Goal: Check status: Check status

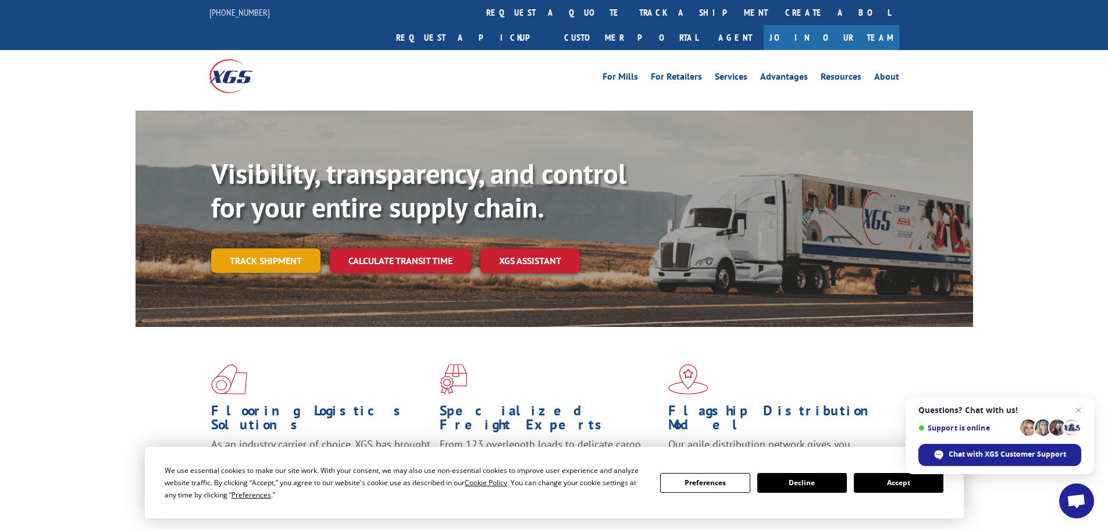
click at [276, 248] on link "Track shipment" at bounding box center [265, 260] width 109 height 24
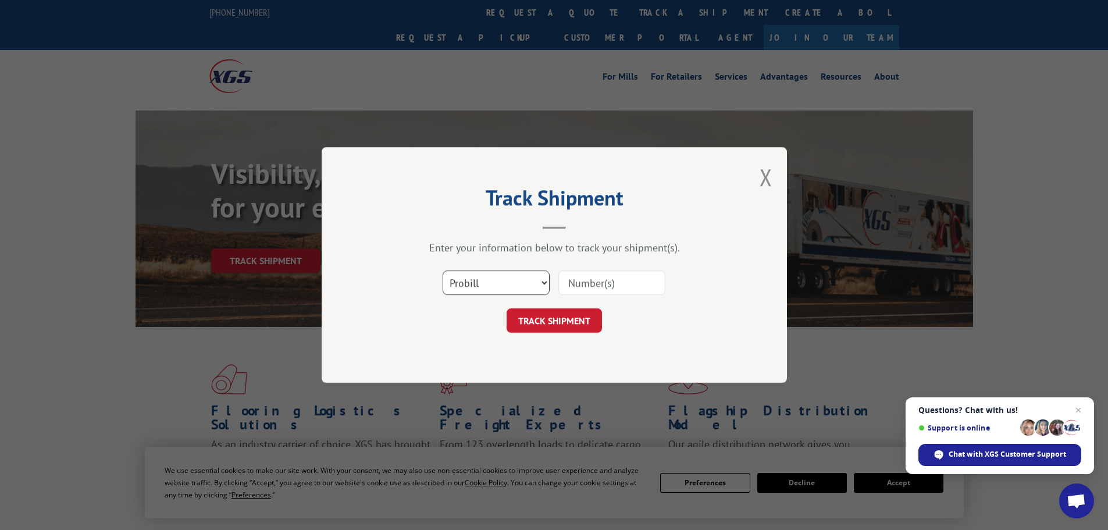
click at [500, 278] on select "Select category... Probill BOL PO" at bounding box center [496, 283] width 107 height 24
select select "bol"
click at [443, 271] on select "Select category... Probill BOL PO" at bounding box center [496, 283] width 107 height 24
click at [575, 285] on input at bounding box center [612, 283] width 107 height 24
type input "17516931"
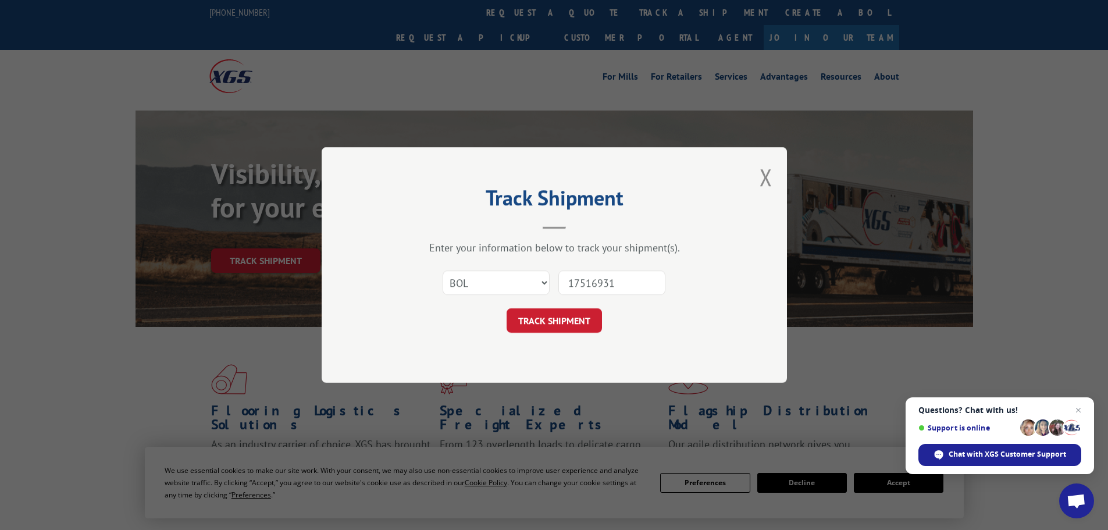
click at [507, 308] on button "TRACK SHIPMENT" at bounding box center [554, 320] width 95 height 24
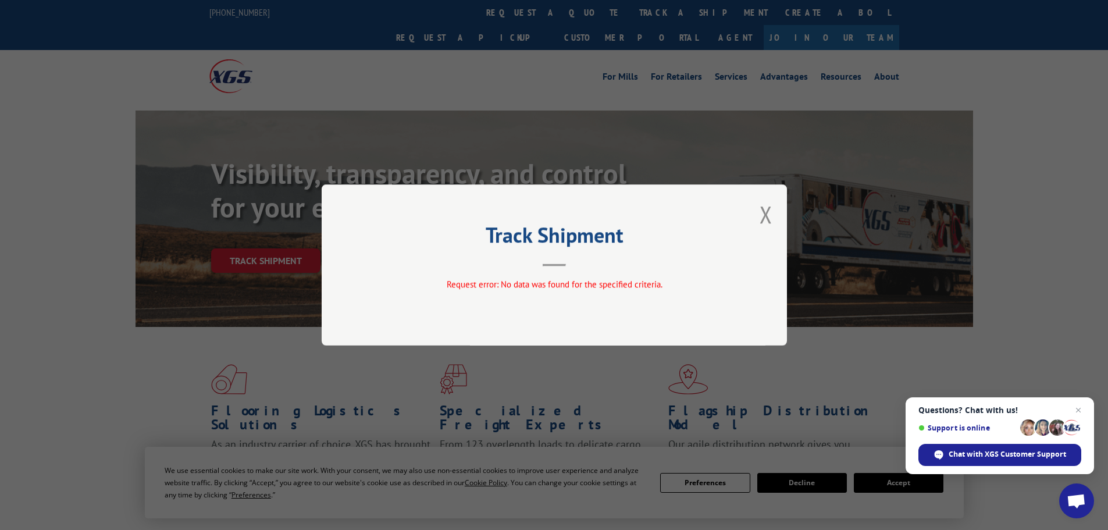
click at [756, 216] on div "Track Shipment Request error: No data was found for the specified criteria." at bounding box center [554, 264] width 465 height 161
click at [764, 215] on button "Close modal" at bounding box center [766, 214] width 13 height 31
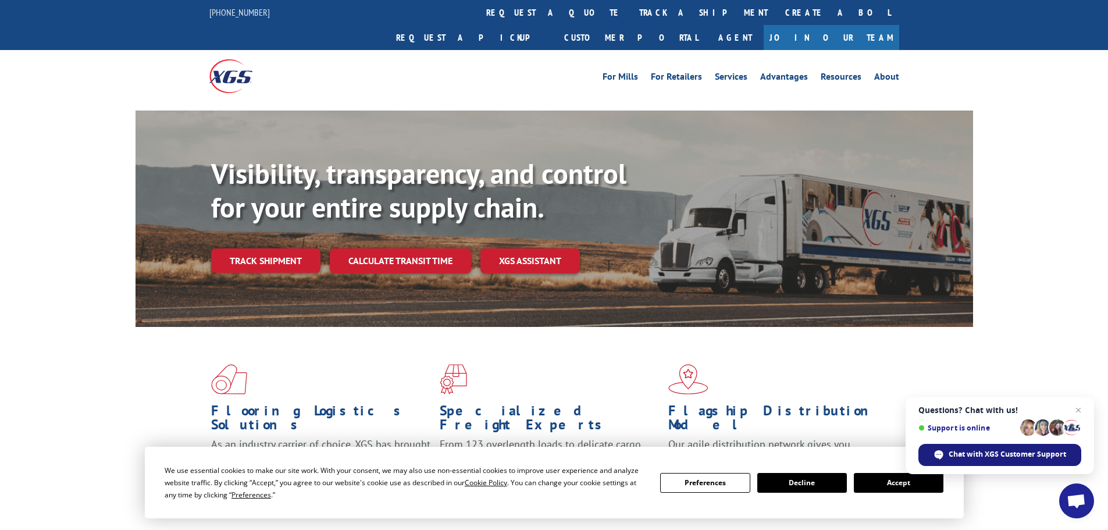
click at [1011, 456] on span "Chat with XGS Customer Support" at bounding box center [1008, 454] width 118 height 10
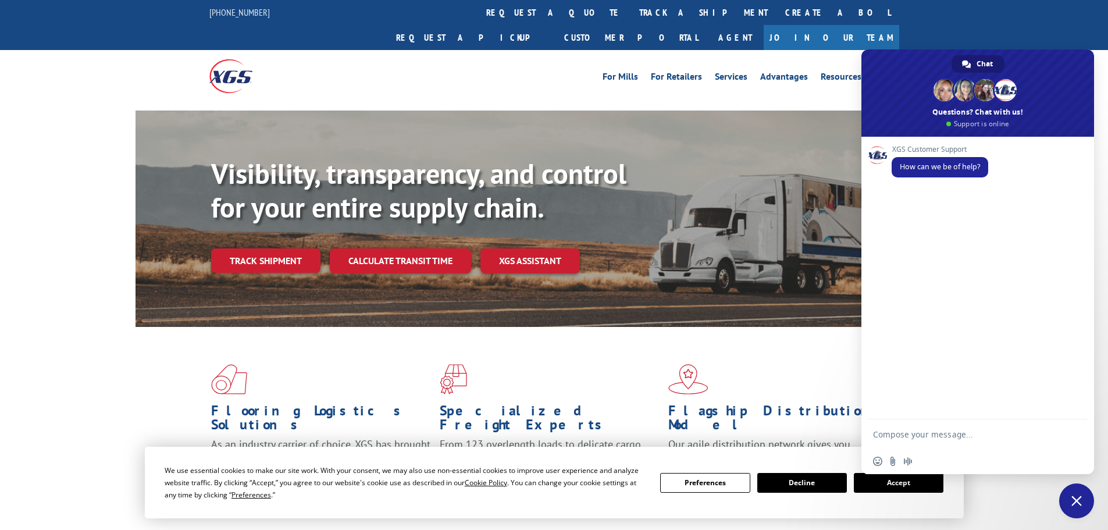
click at [407, 282] on div "Visibility, transparency, and control for your entire supply chain. Track shipm…" at bounding box center [592, 238] width 762 height 162
click at [252, 248] on link "Track shipment" at bounding box center [265, 260] width 109 height 24
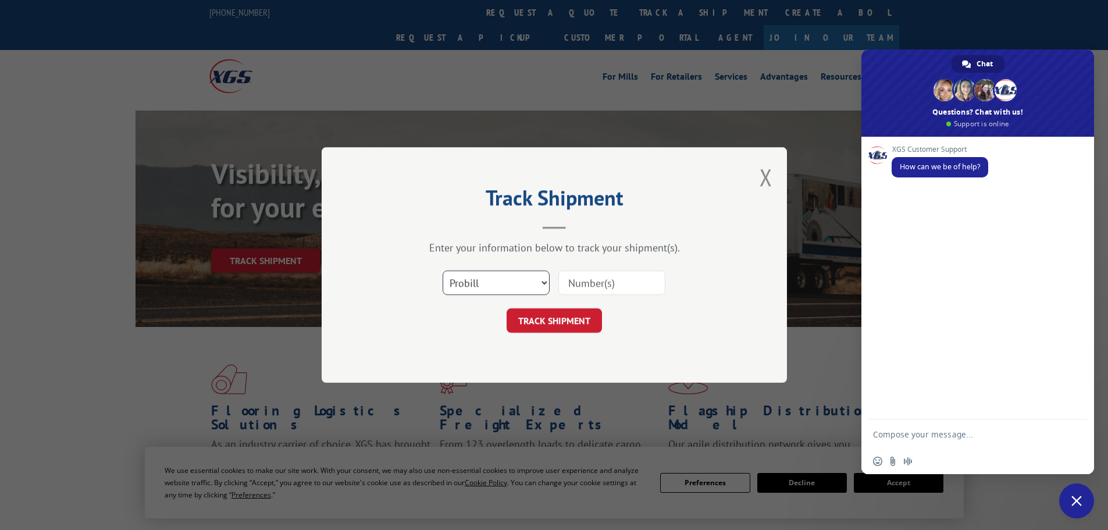
drag, startPoint x: 525, startPoint y: 286, endPoint x: 510, endPoint y: 285, distance: 15.1
click at [525, 286] on select "Select category... Probill BOL PO" at bounding box center [496, 283] width 107 height 24
select select "bol"
click at [443, 271] on select "Select category... Probill BOL PO" at bounding box center [496, 283] width 107 height 24
click at [572, 280] on input at bounding box center [612, 283] width 107 height 24
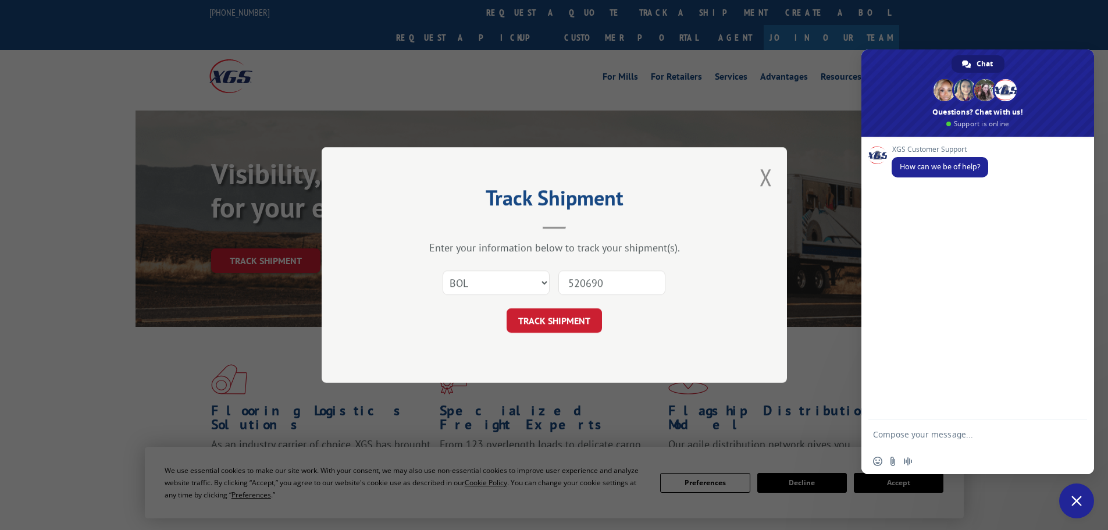
type input "5206907"
click button "TRACK SHIPMENT" at bounding box center [554, 320] width 95 height 24
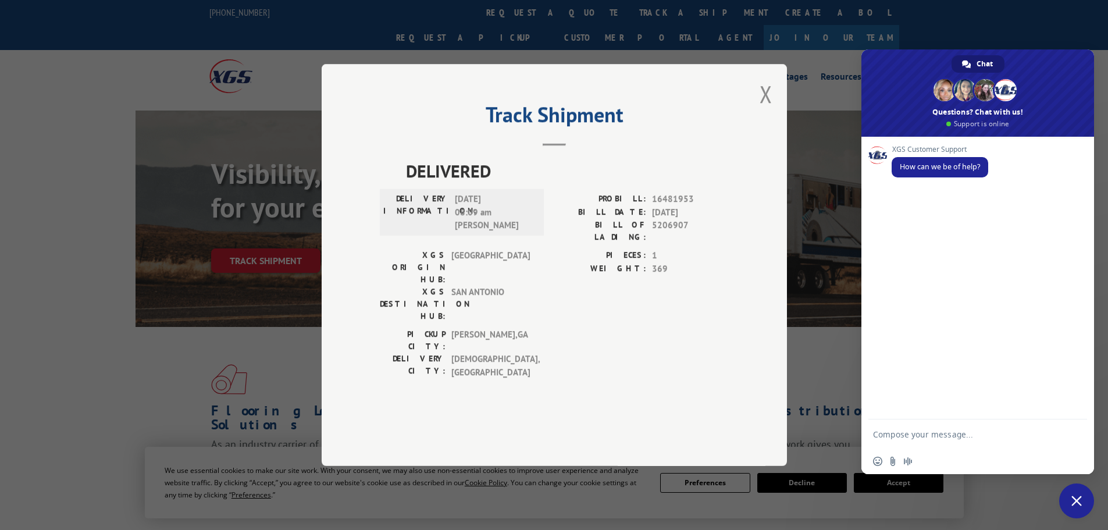
click at [1078, 501] on span "Close chat" at bounding box center [1077, 501] width 10 height 10
